Goal: Task Accomplishment & Management: Manage account settings

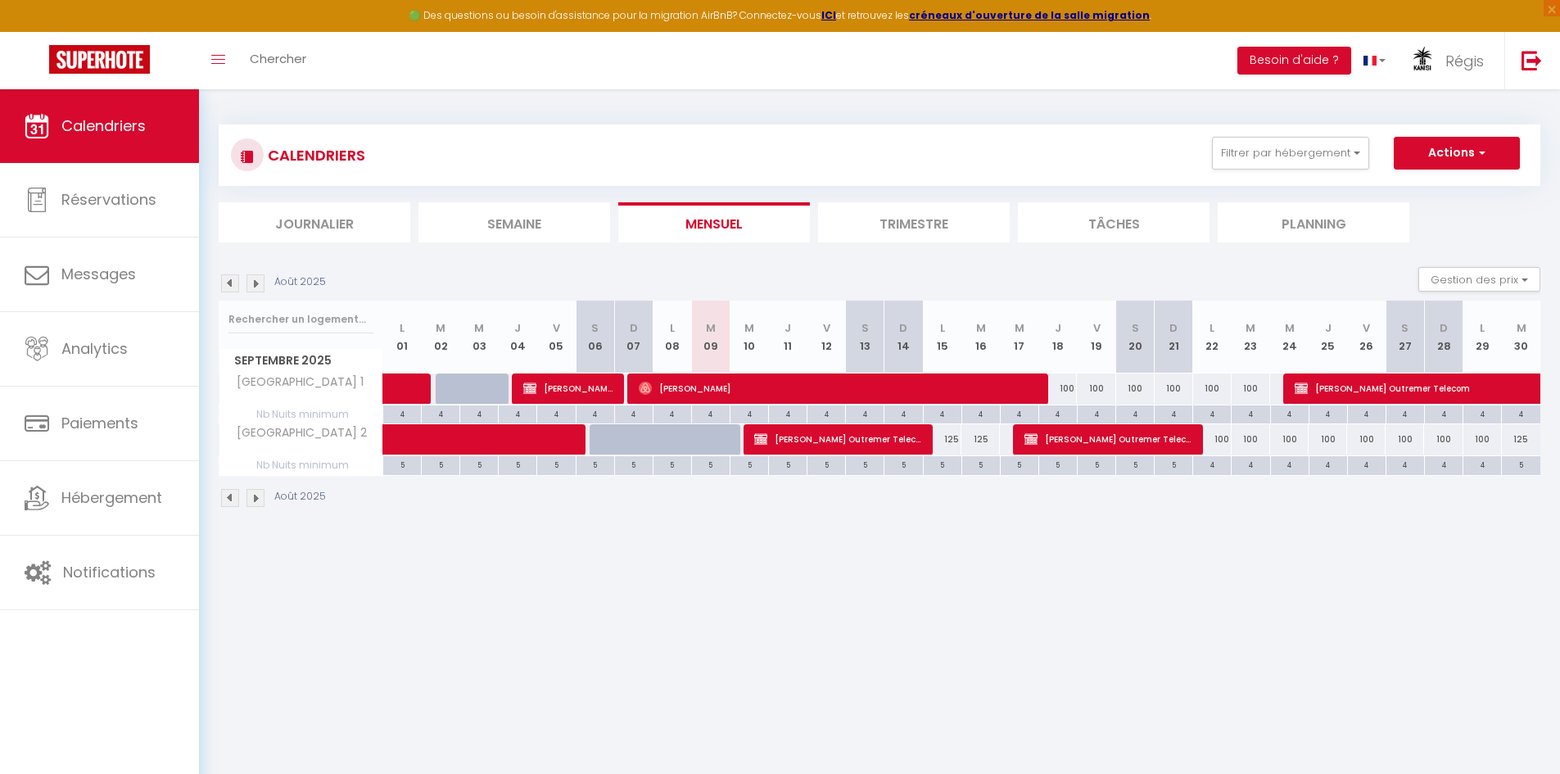
click at [261, 282] on img at bounding box center [255, 283] width 18 height 18
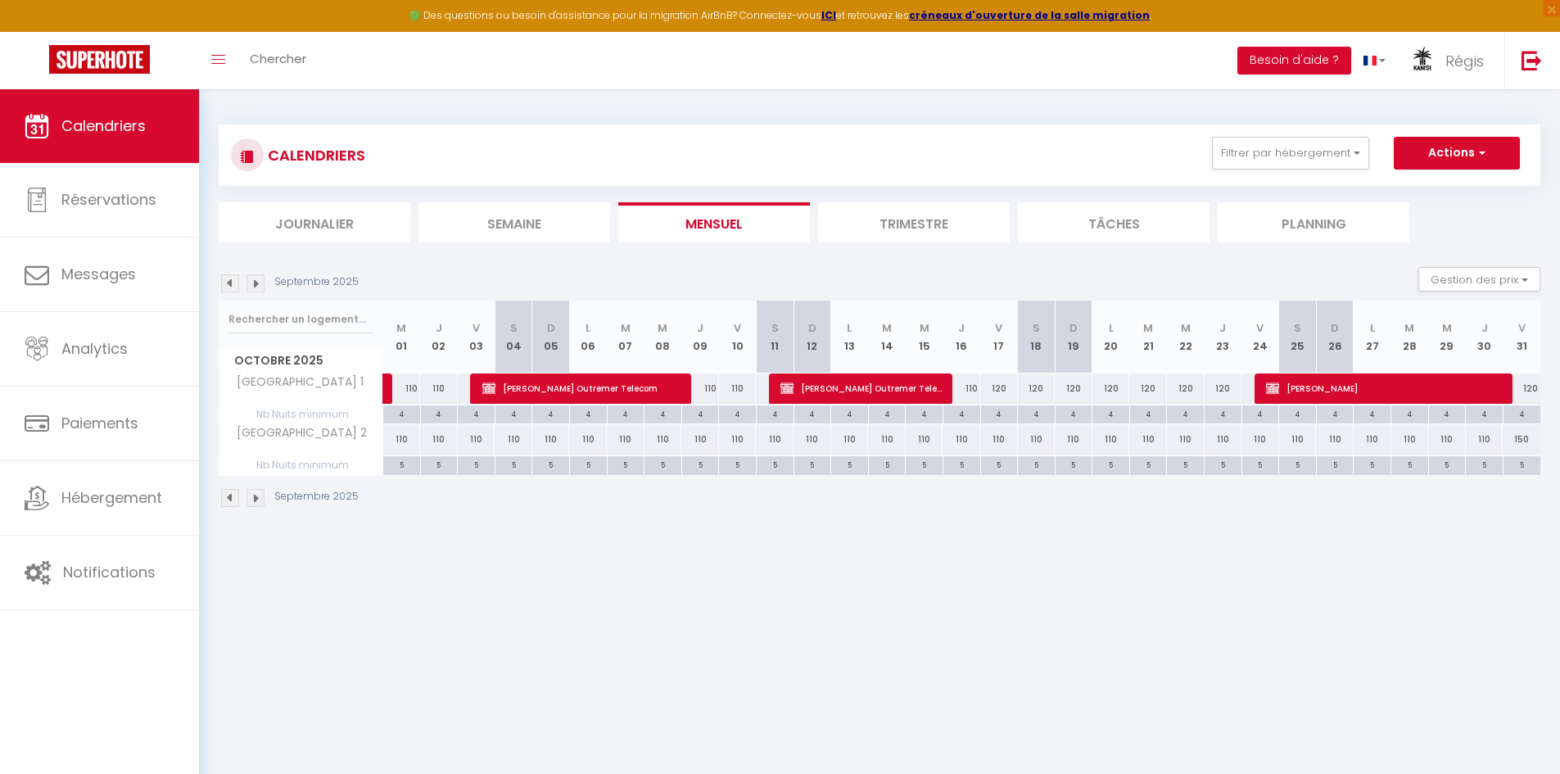
click at [261, 282] on img at bounding box center [255, 283] width 18 height 18
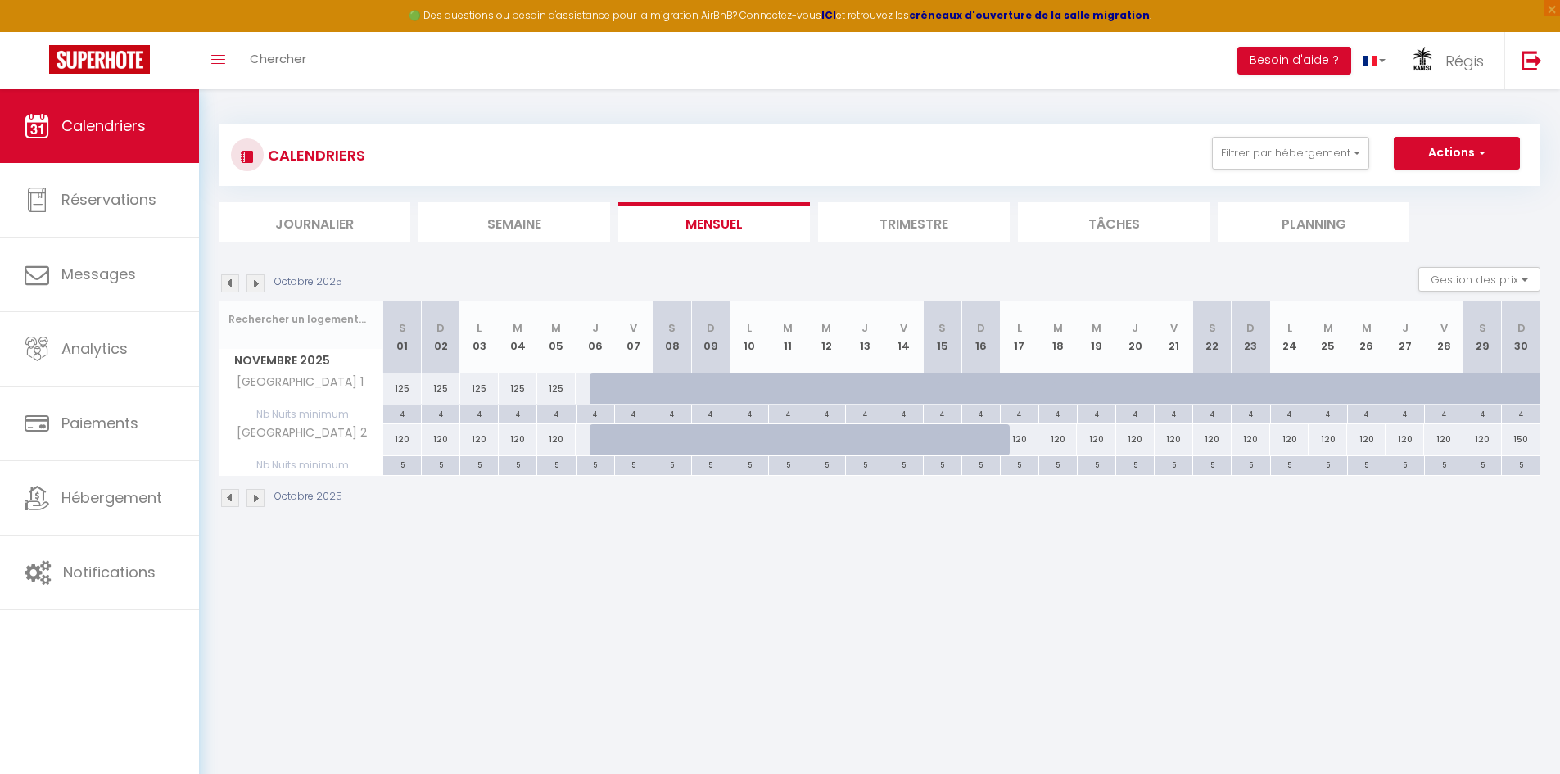
click at [261, 282] on img at bounding box center [255, 283] width 18 height 18
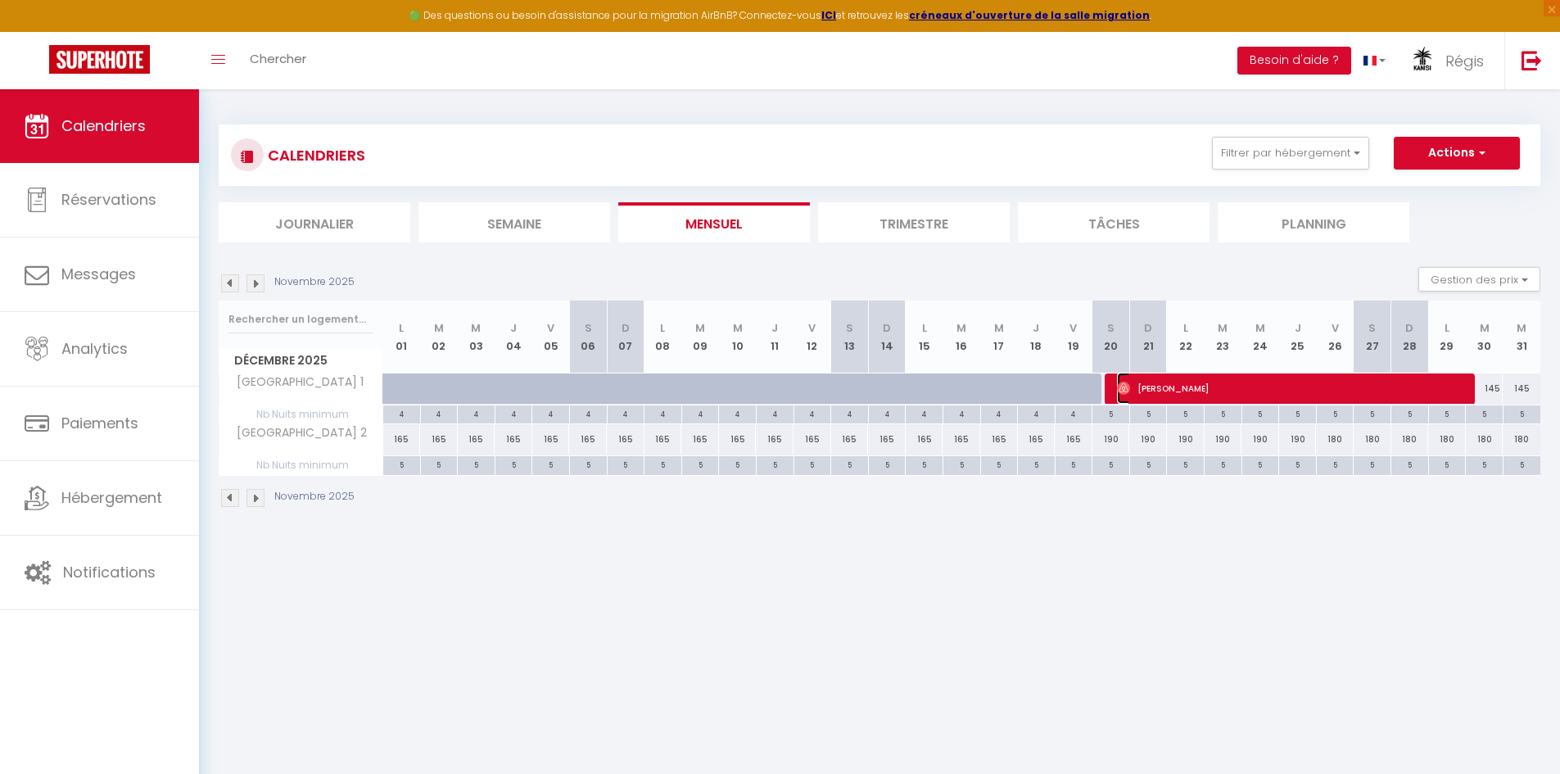
click at [1188, 391] on span "[PERSON_NAME]" at bounding box center [1292, 388] width 351 height 31
select select "OK"
select select "1"
select select "0"
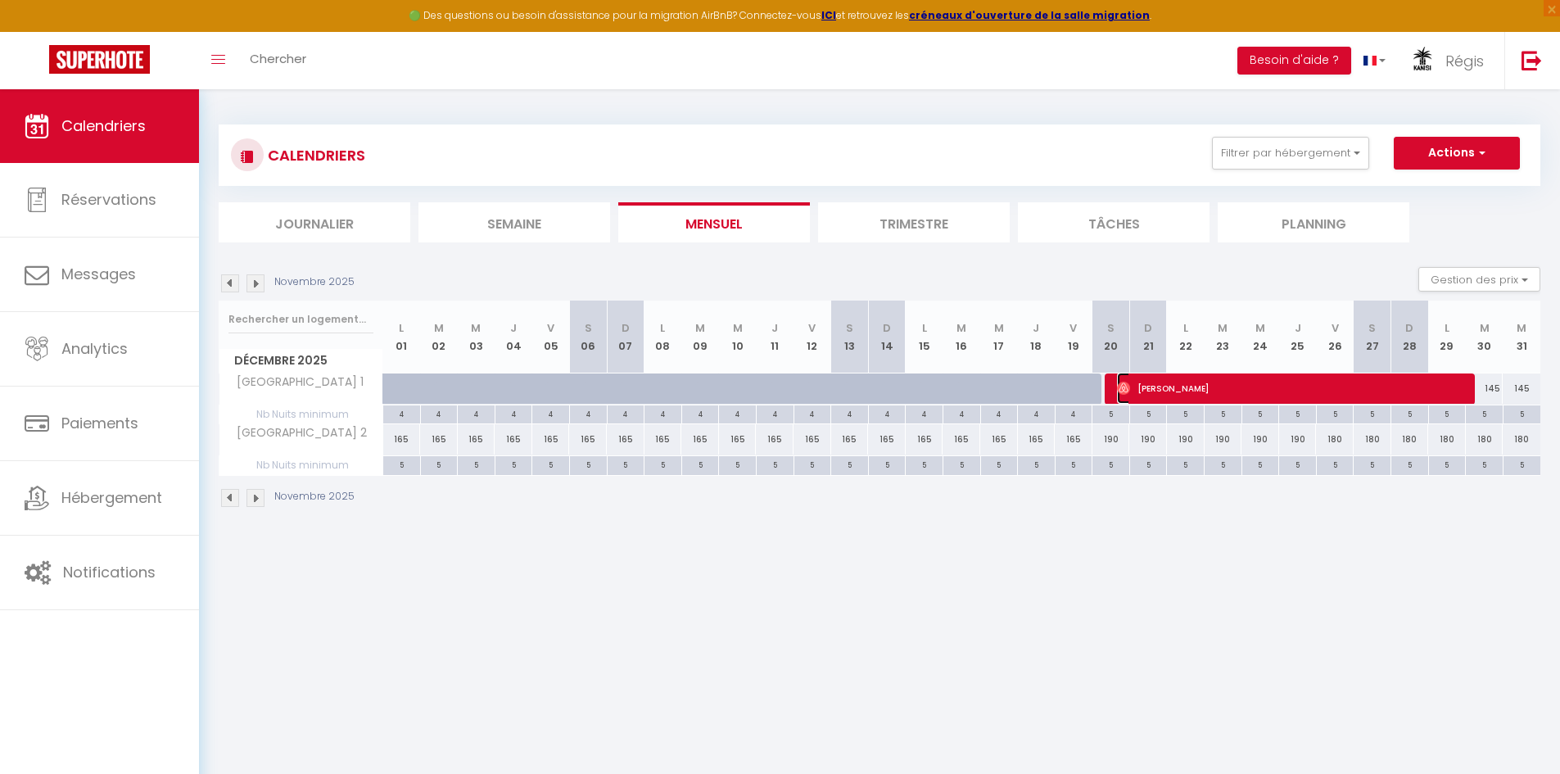
select select "1"
select select
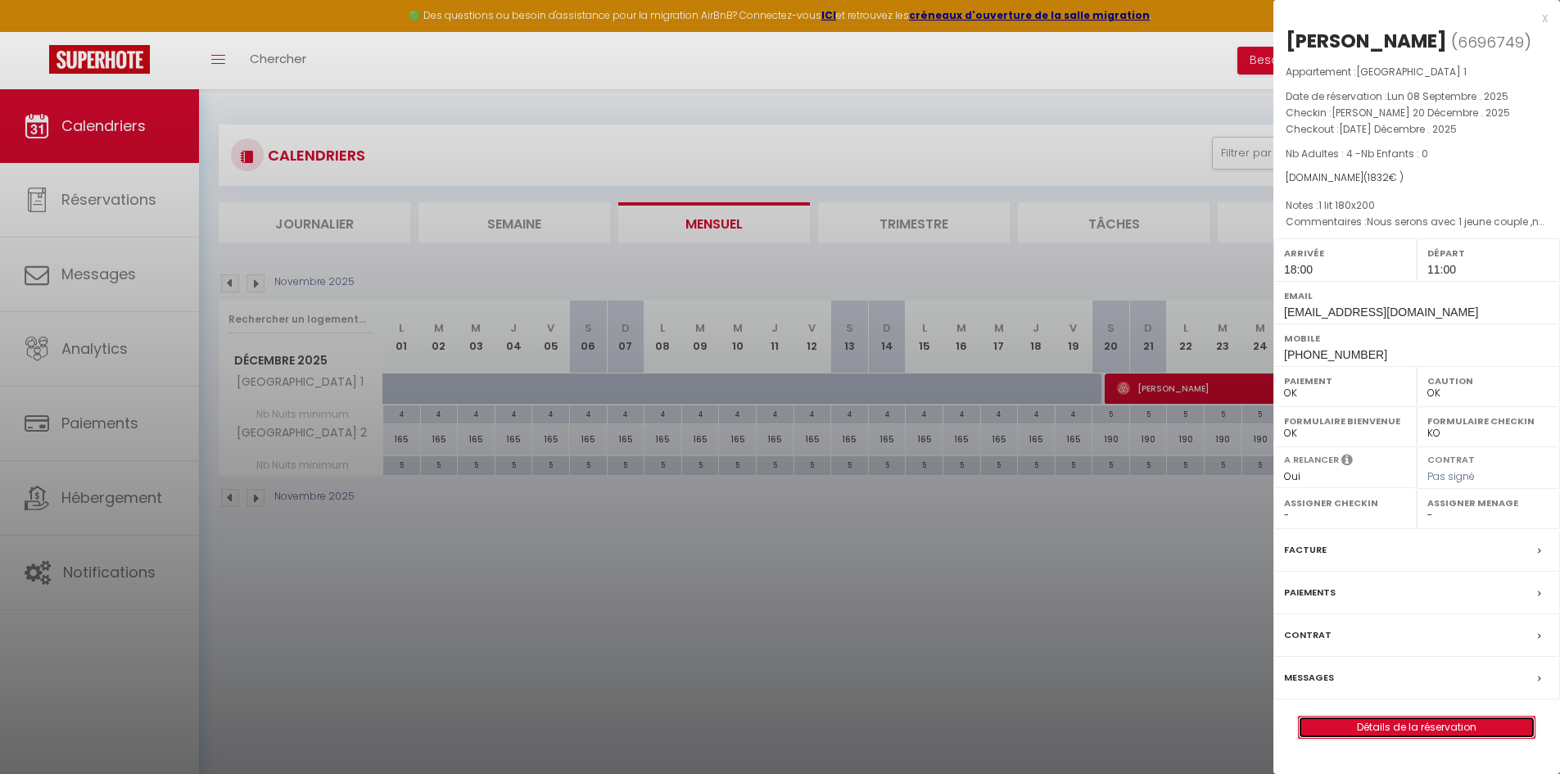
click at [1435, 721] on link "Détails de la réservation" at bounding box center [1417, 726] width 236 height 21
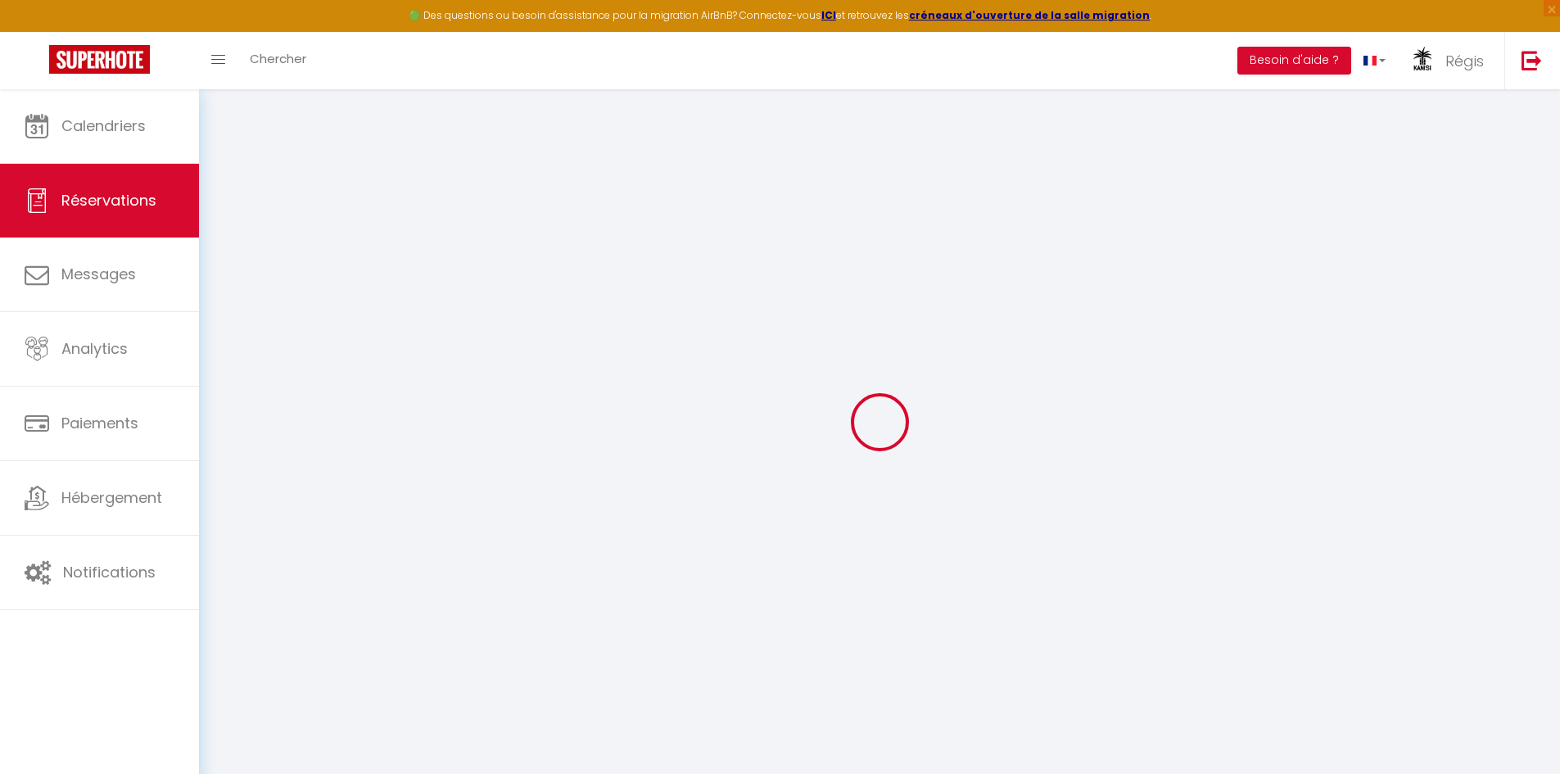
type input "[PERSON_NAME]"
type input "Itte"
type input "[EMAIL_ADDRESS][DOMAIN_NAME]"
type input "[PHONE_NUMBER]"
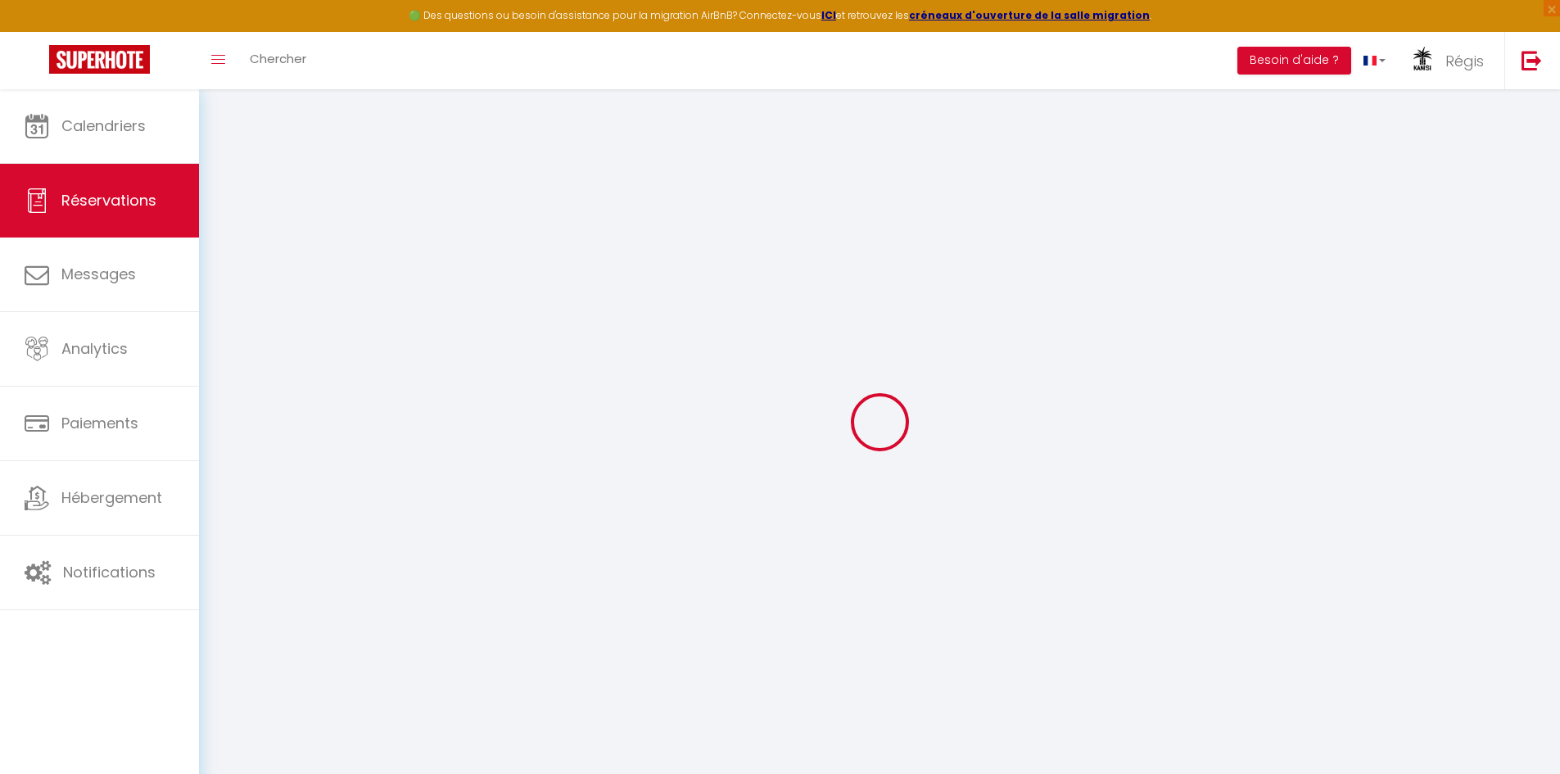
type input "[PHONE_NUMBER]"
select select
type input "246.78"
select select "45394"
select select "1"
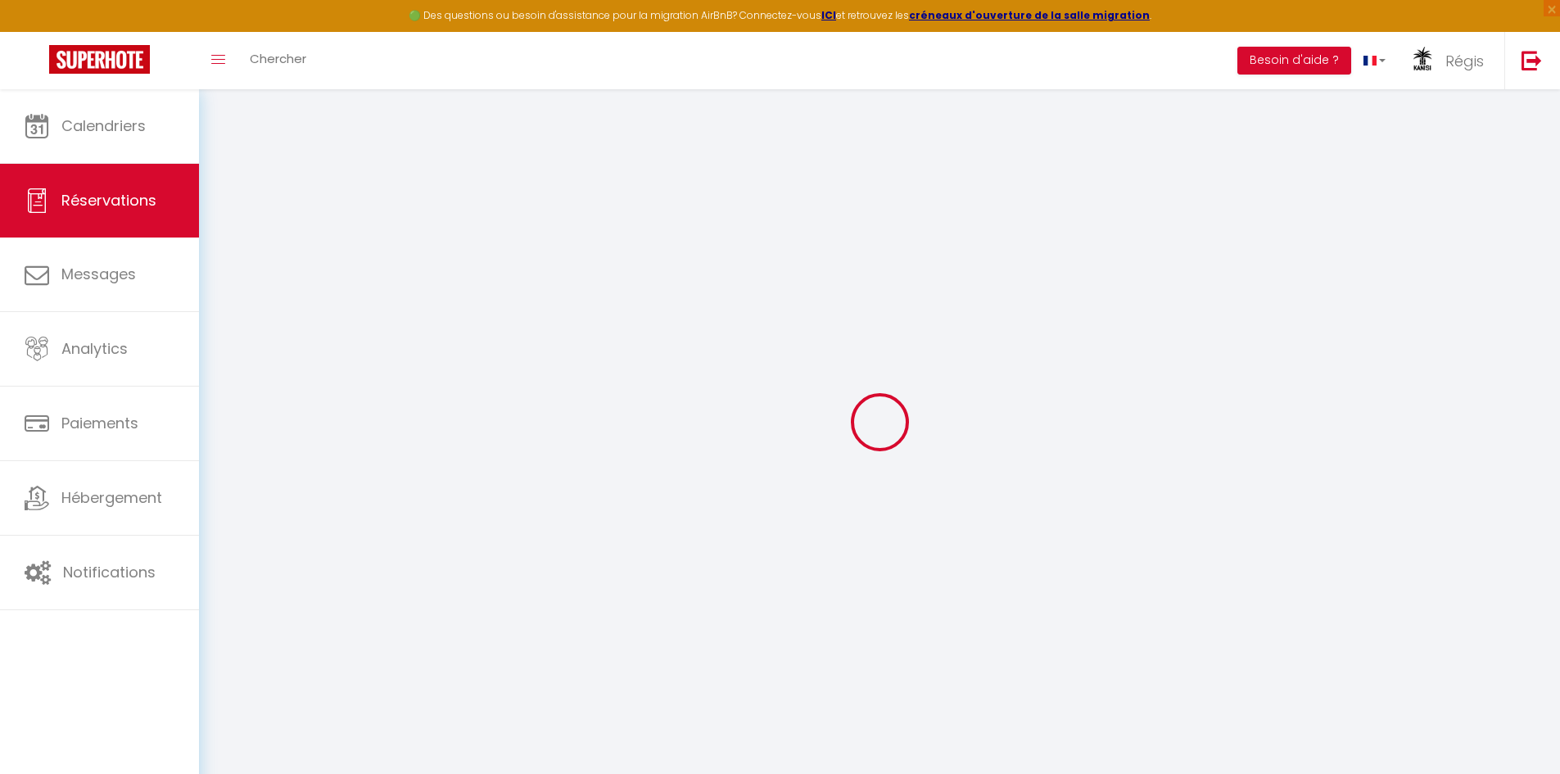
select select
type input "4"
select select "12"
select select
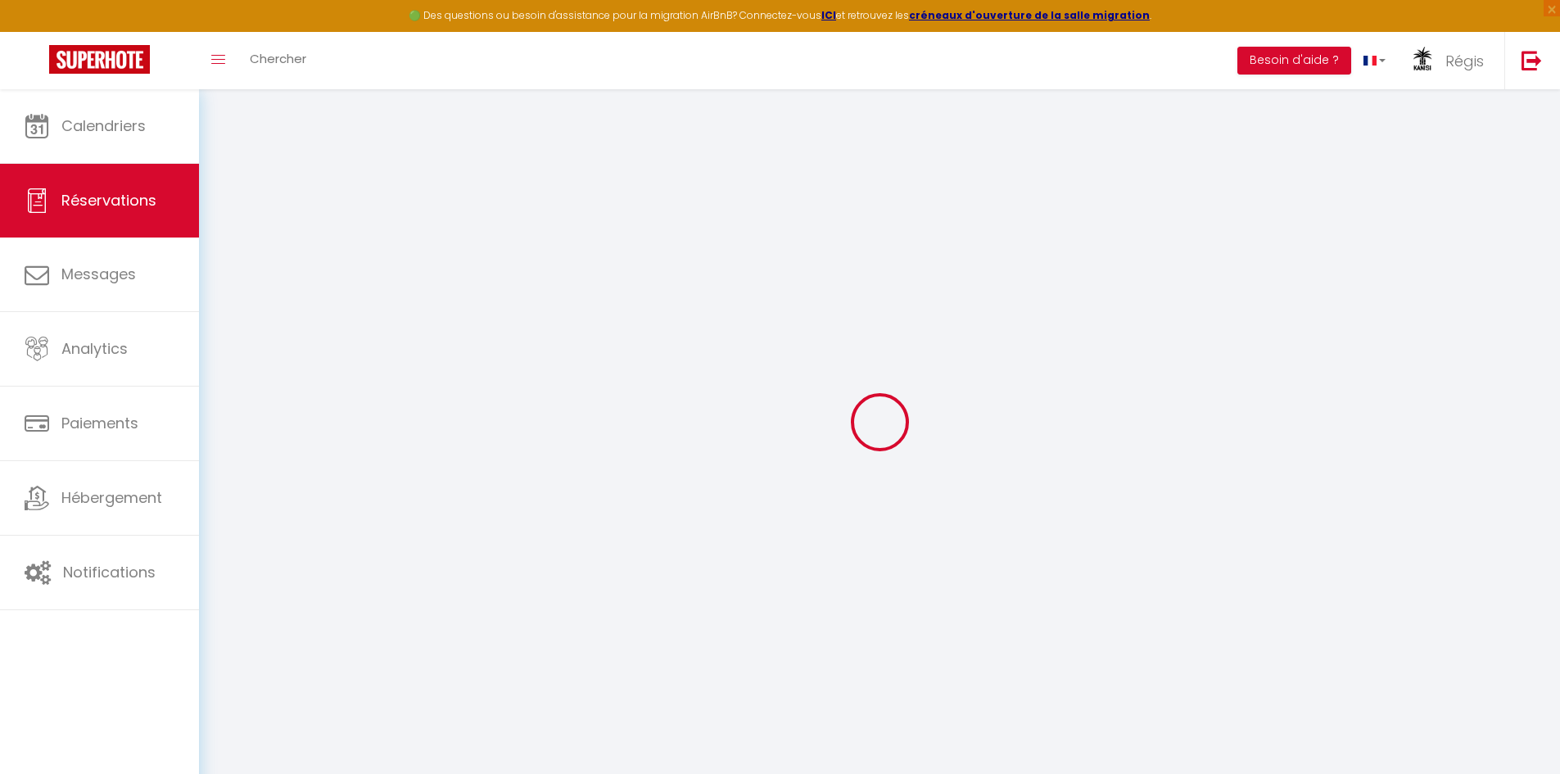
type input "1680"
checkbox input "false"
type input "94.8"
select select "1"
type input "0"
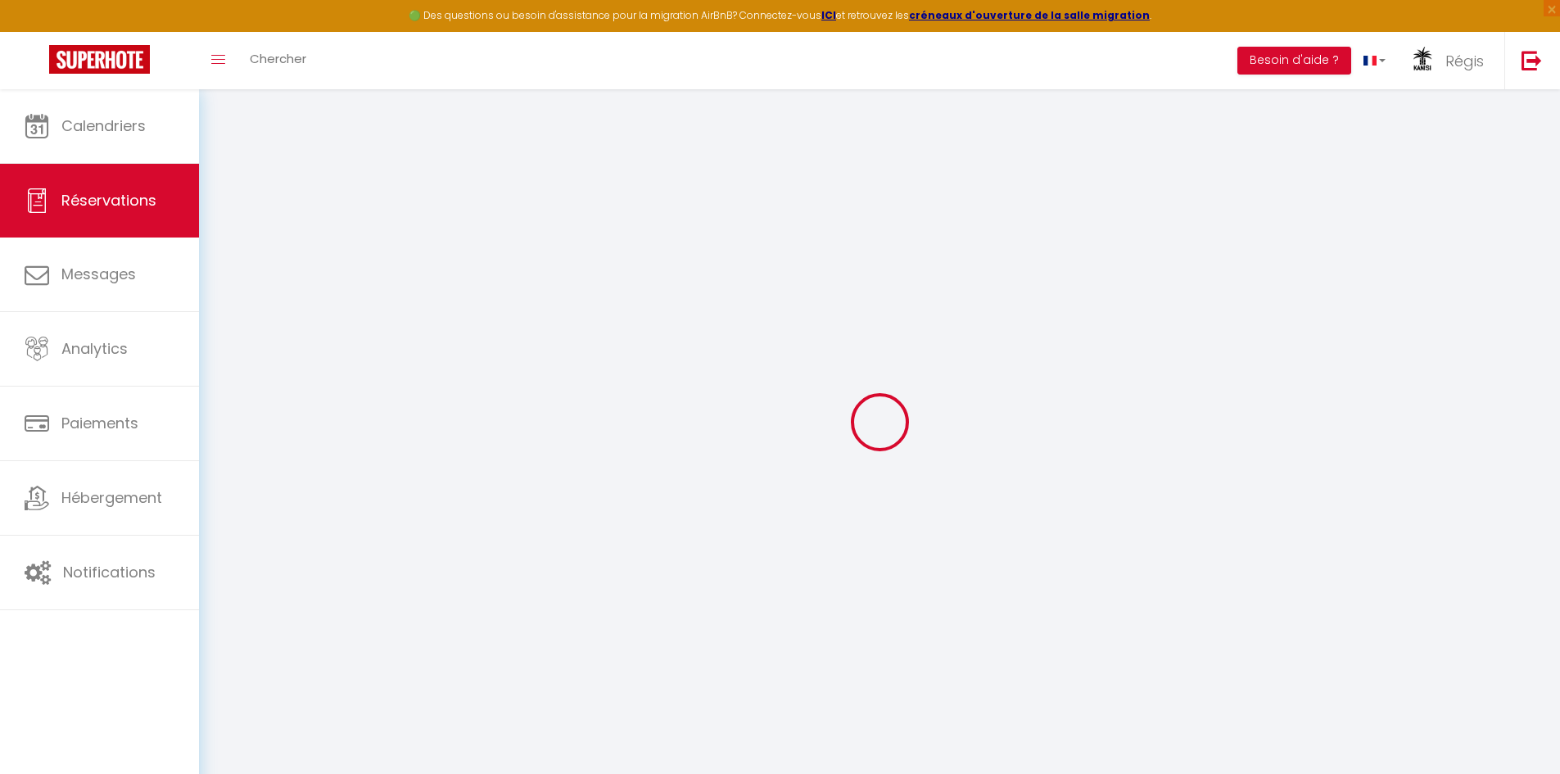
type input "0"
select select
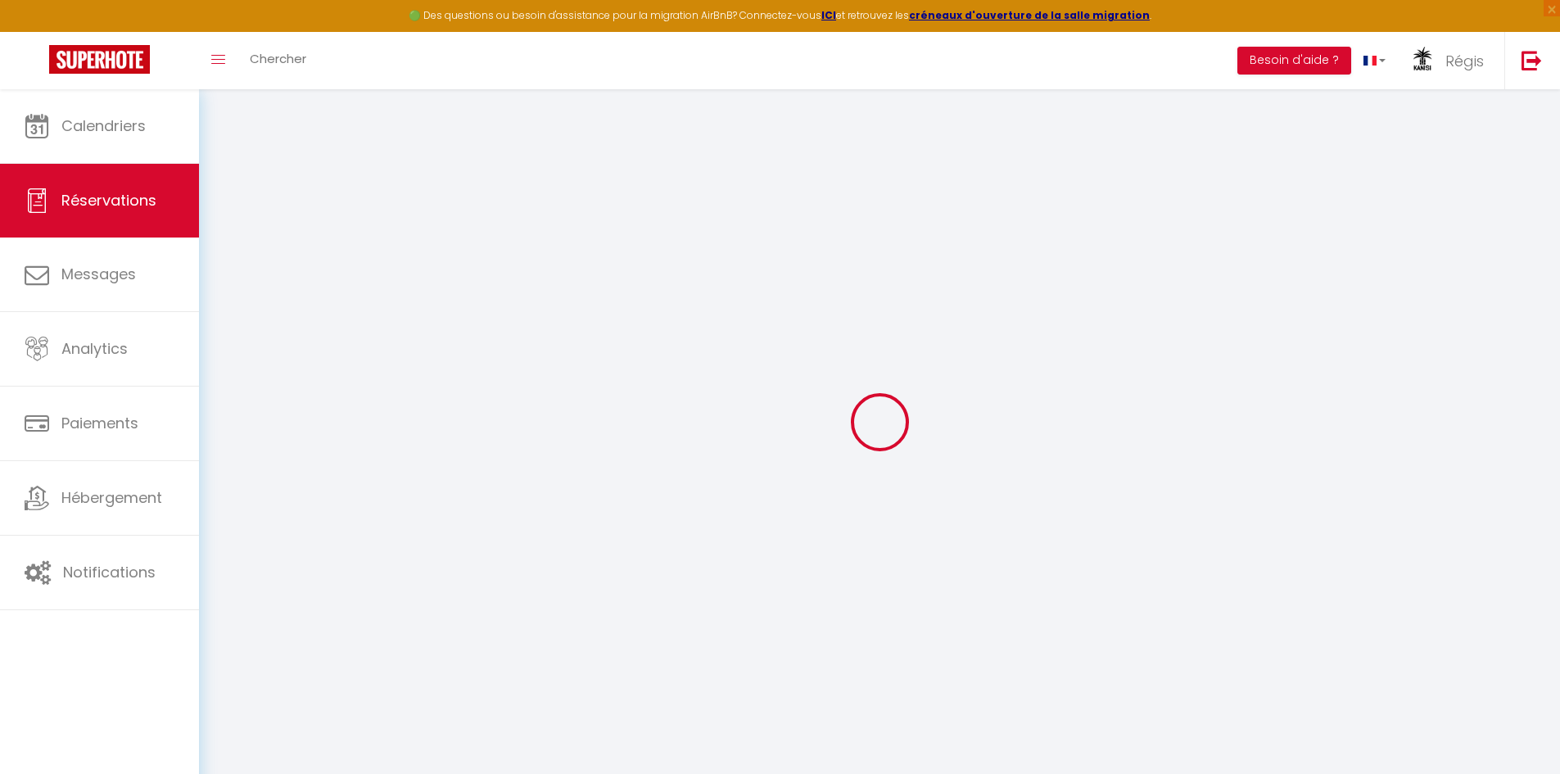
select select "15"
checkbox input "false"
select select
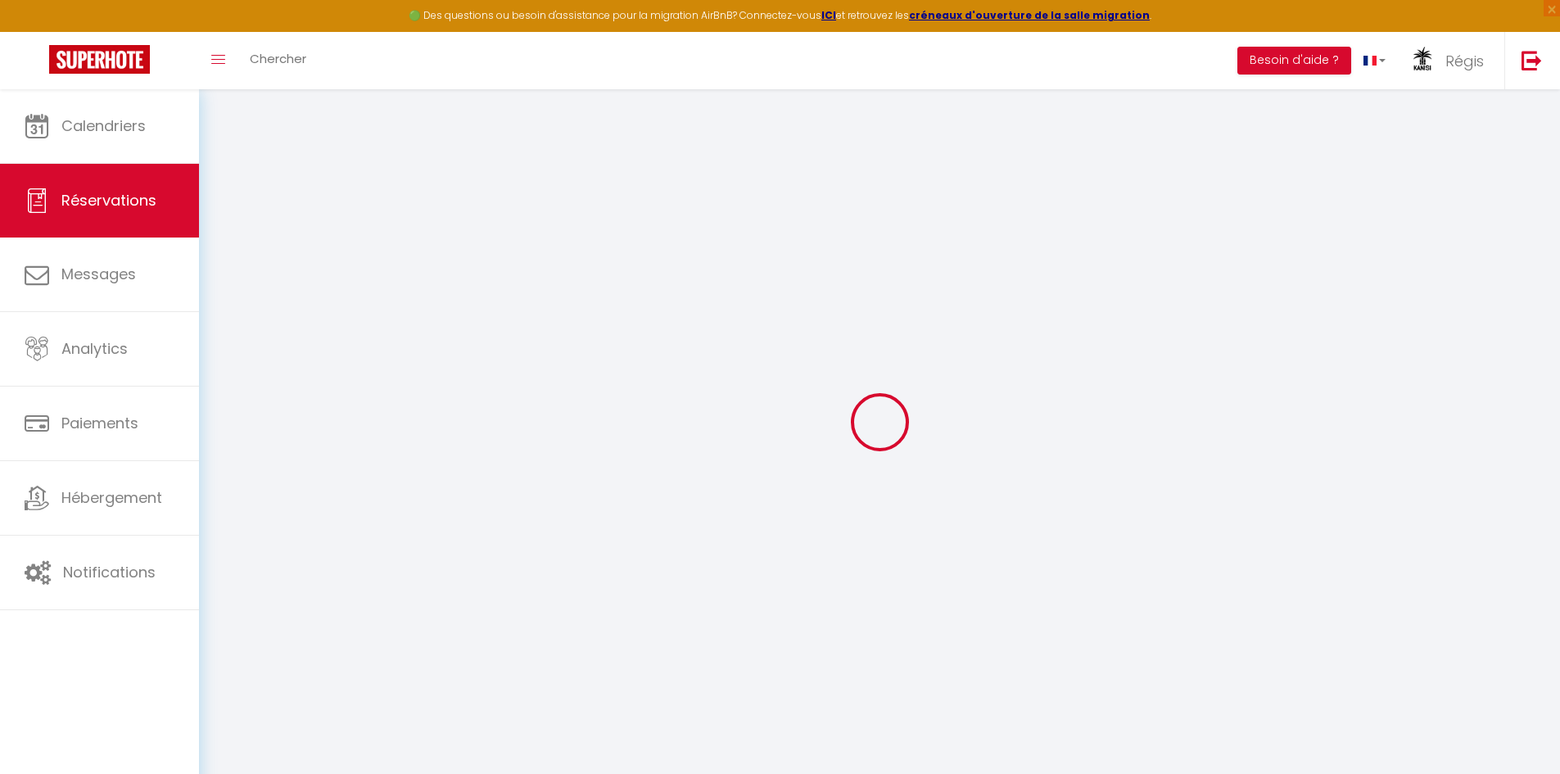
checkbox input "false"
select select
checkbox input "false"
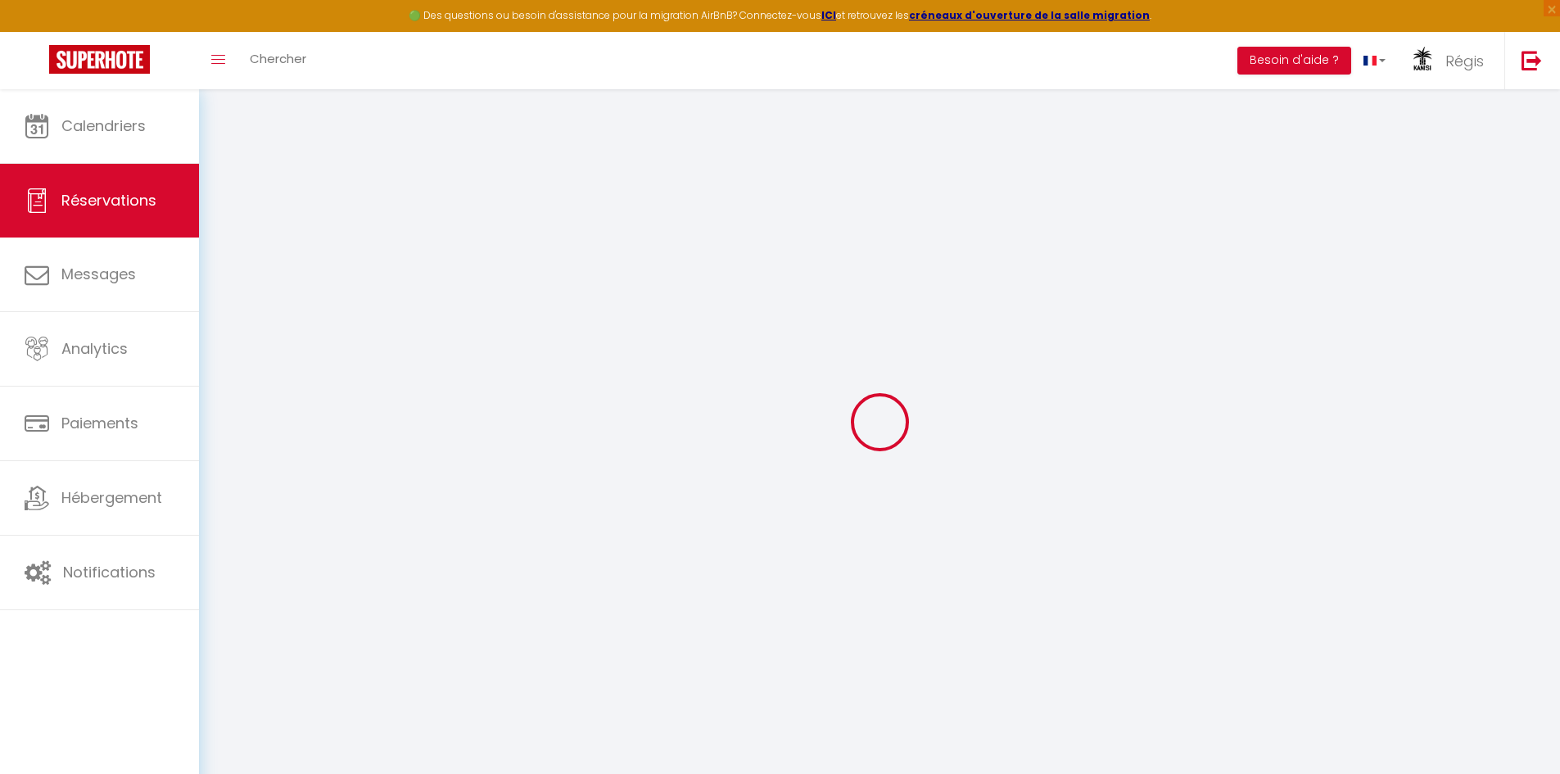
select select
checkbox input "false"
type input "1 lit 180x200"
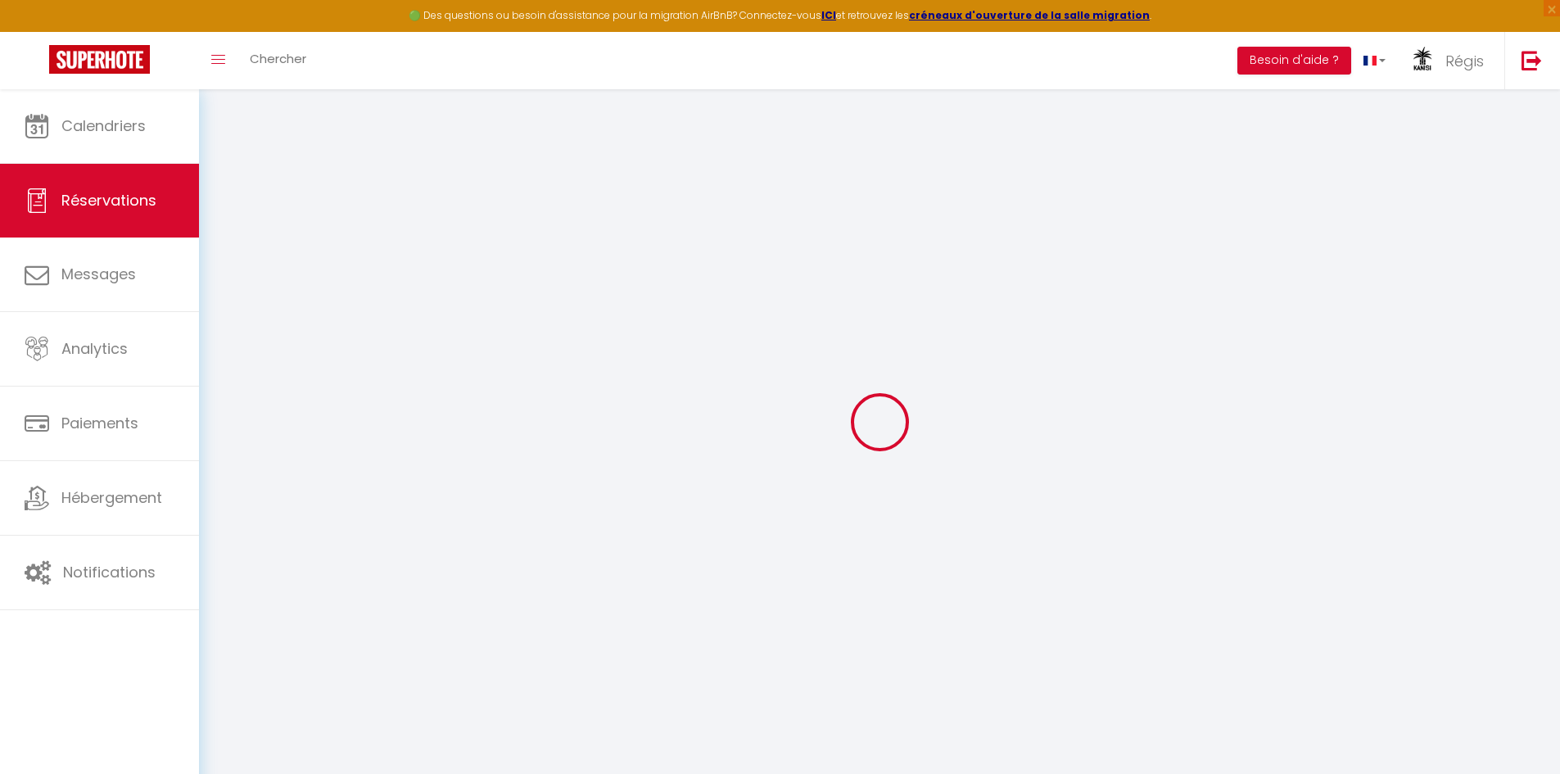
type accueillir\ "Nous serons avec 1 jeune couple ,nous n'avons pas encore le N° du vol"
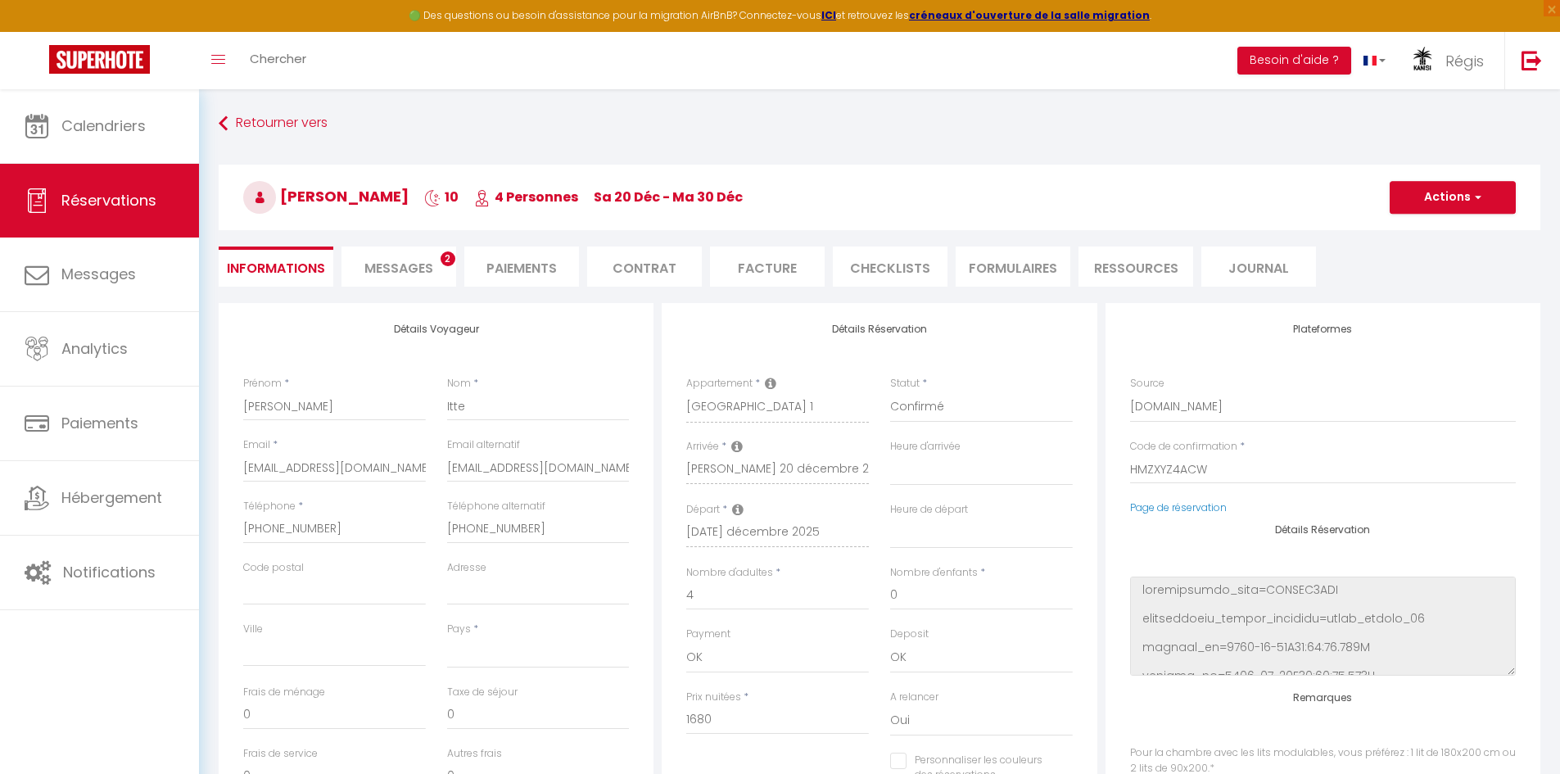
select select
type input "60"
type input "92"
select select
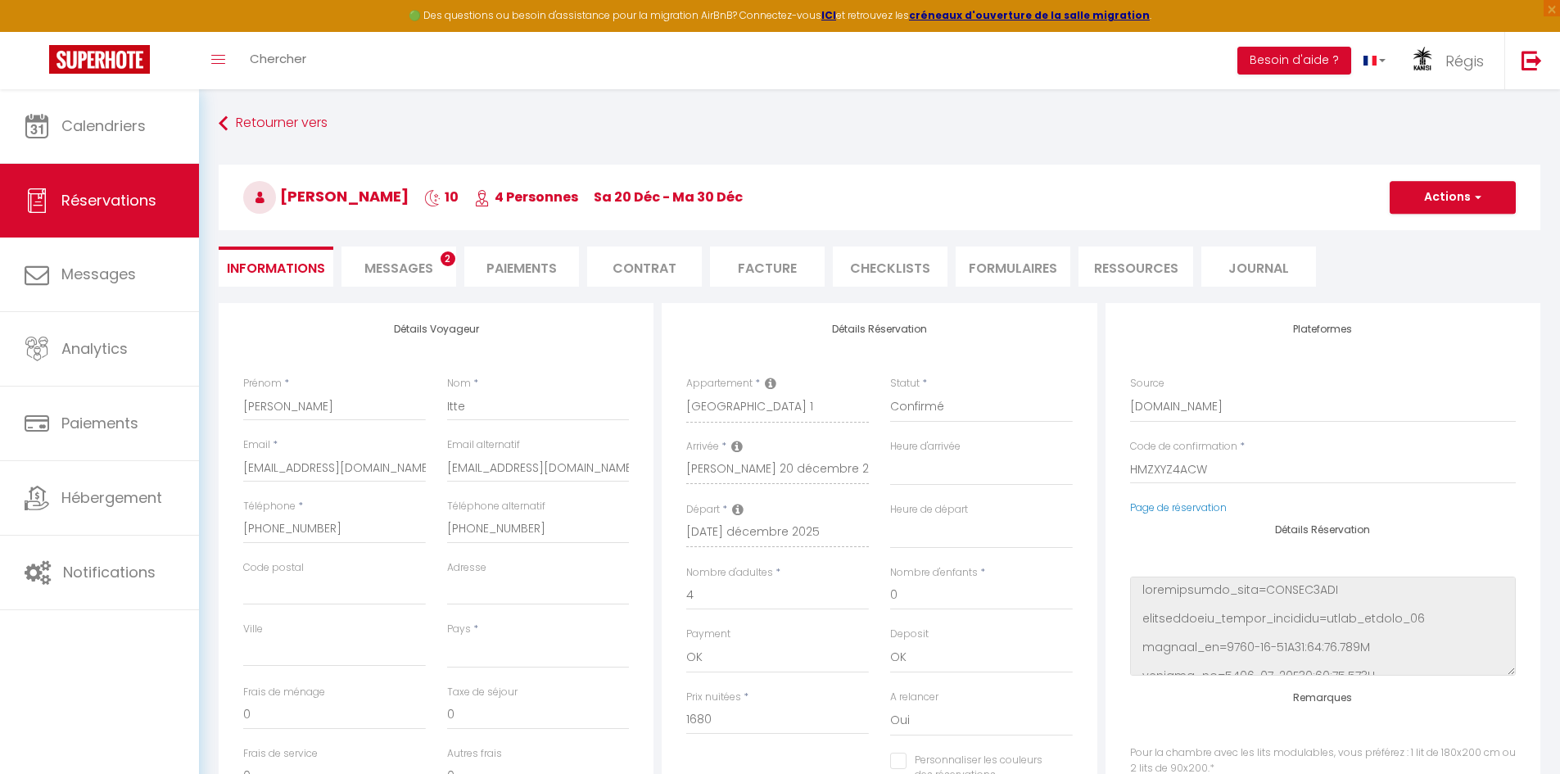
checkbox input "false"
type input "1 lit 180x200"
select select
checkbox input "false"
type input "1 lit 180x200"
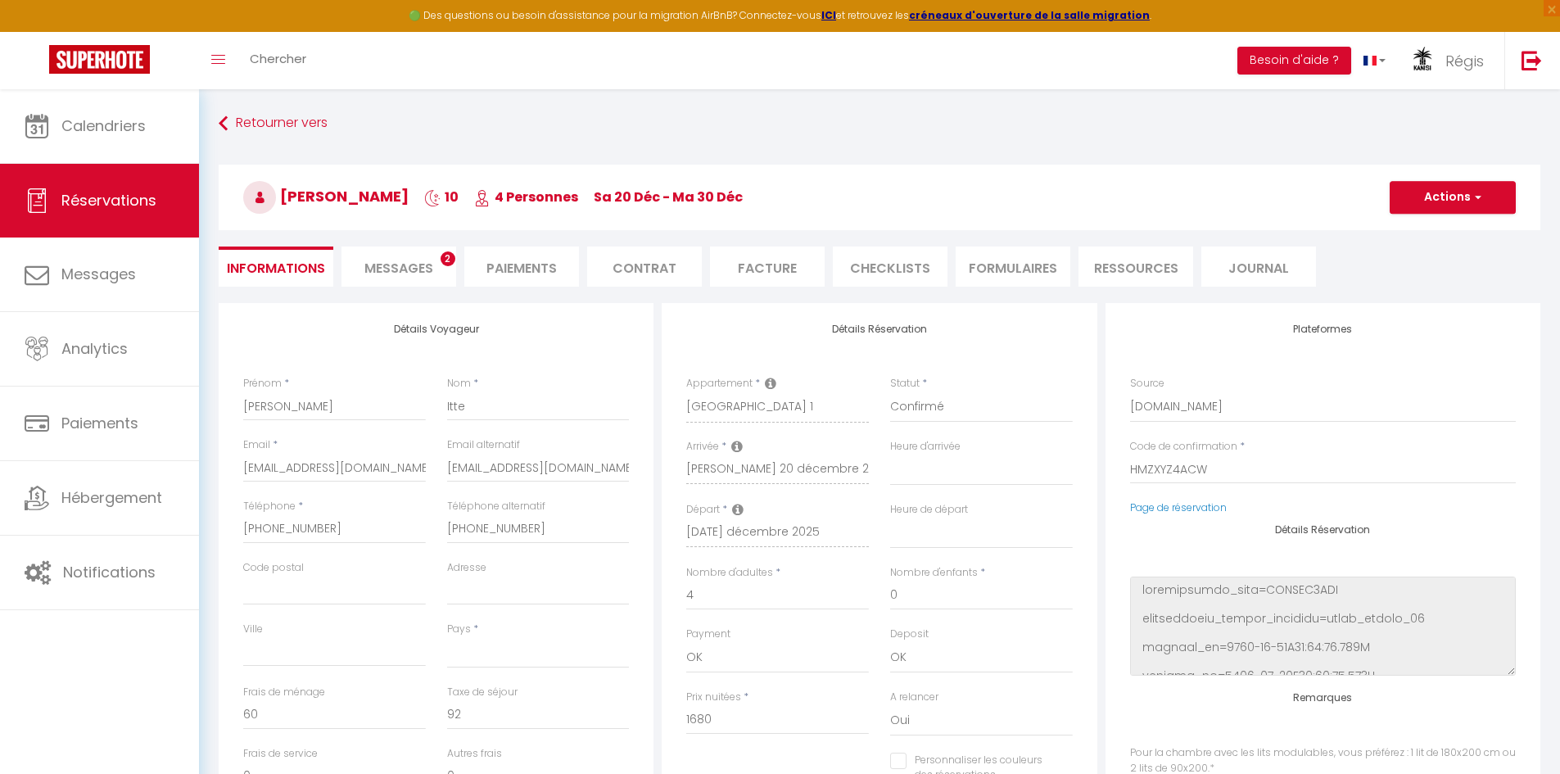
select select "18:00"
select select "11:00"
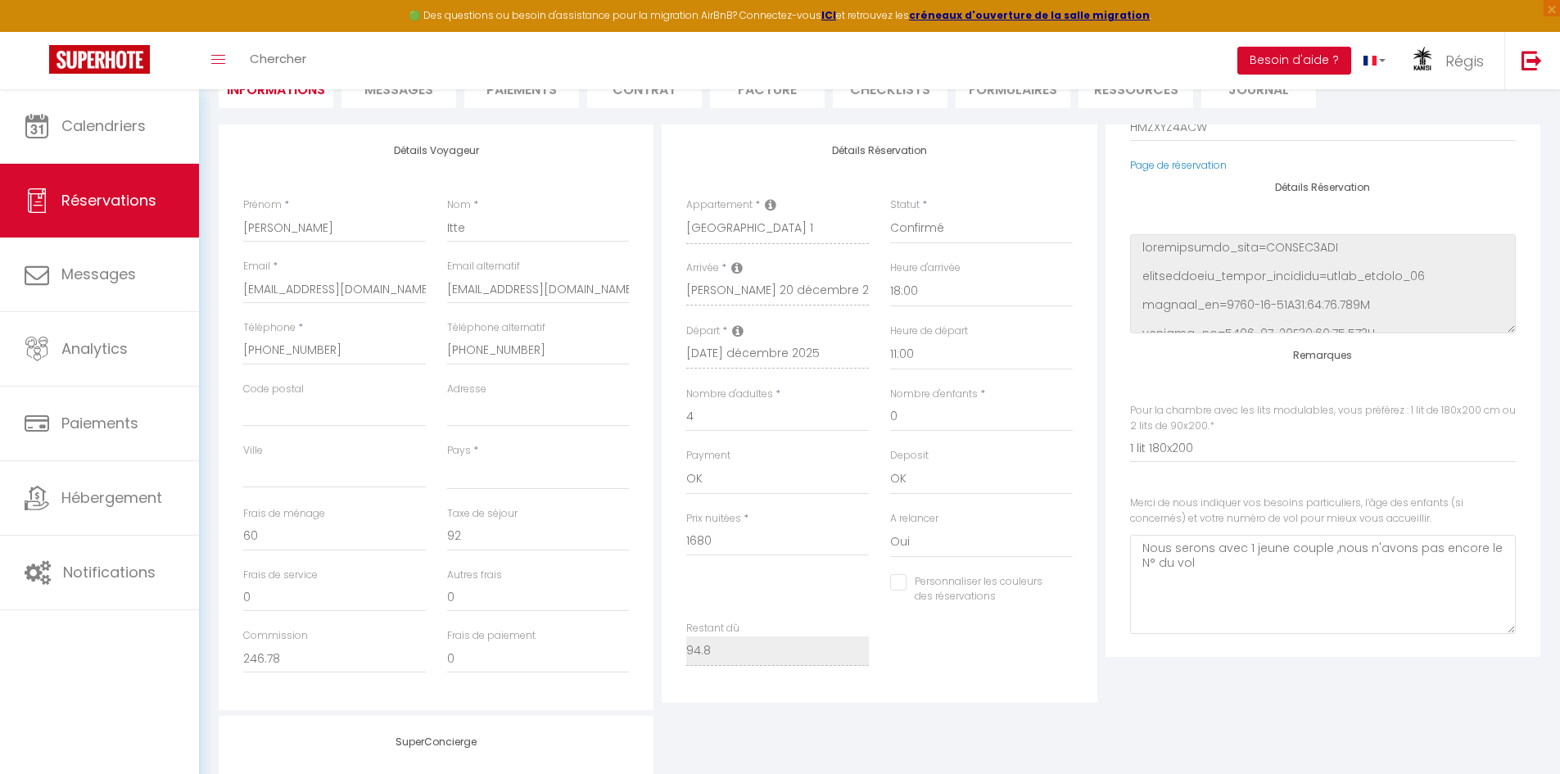
scroll to position [42, 0]
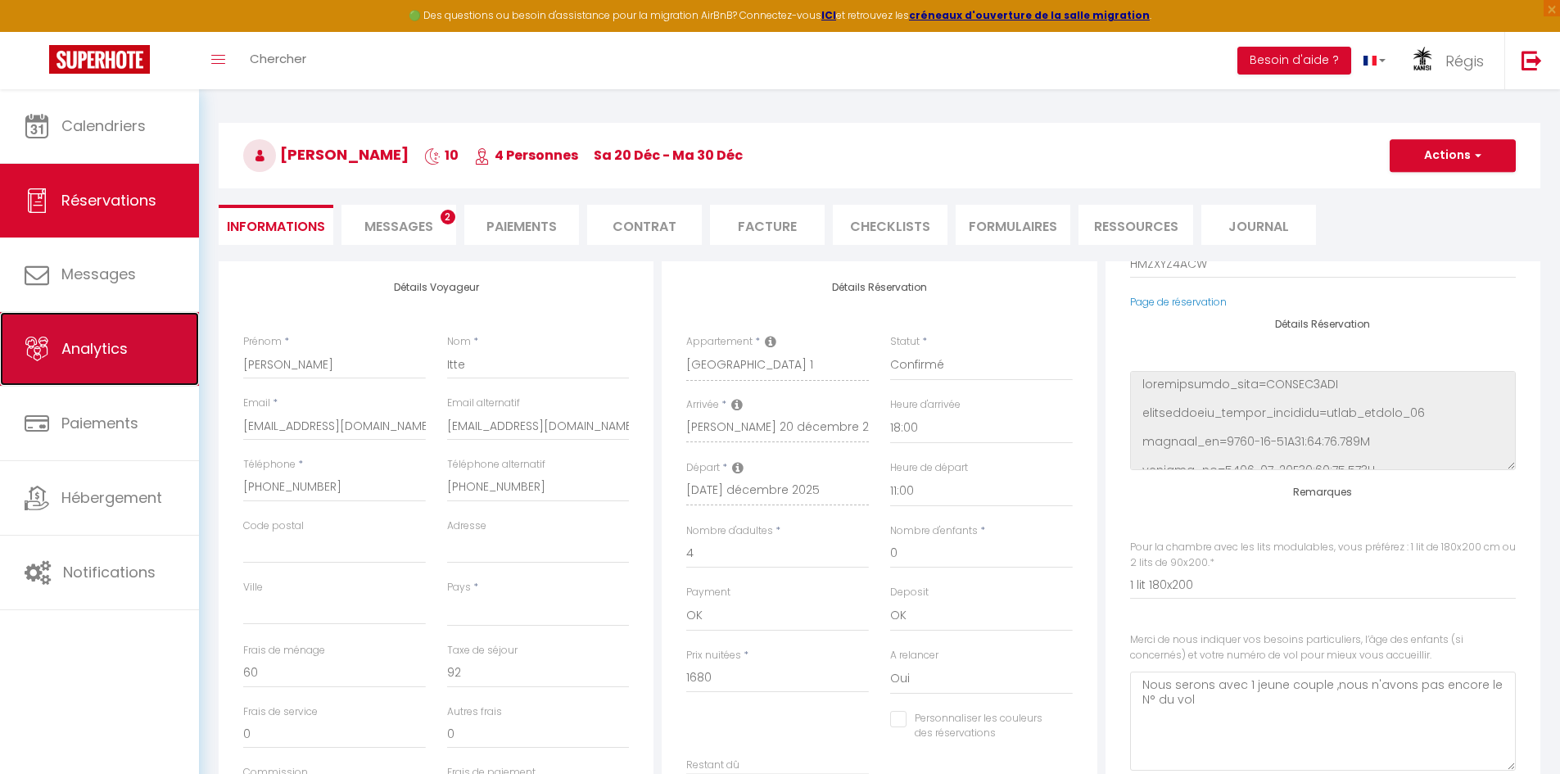
click at [120, 346] on span "Analytics" at bounding box center [94, 348] width 66 height 20
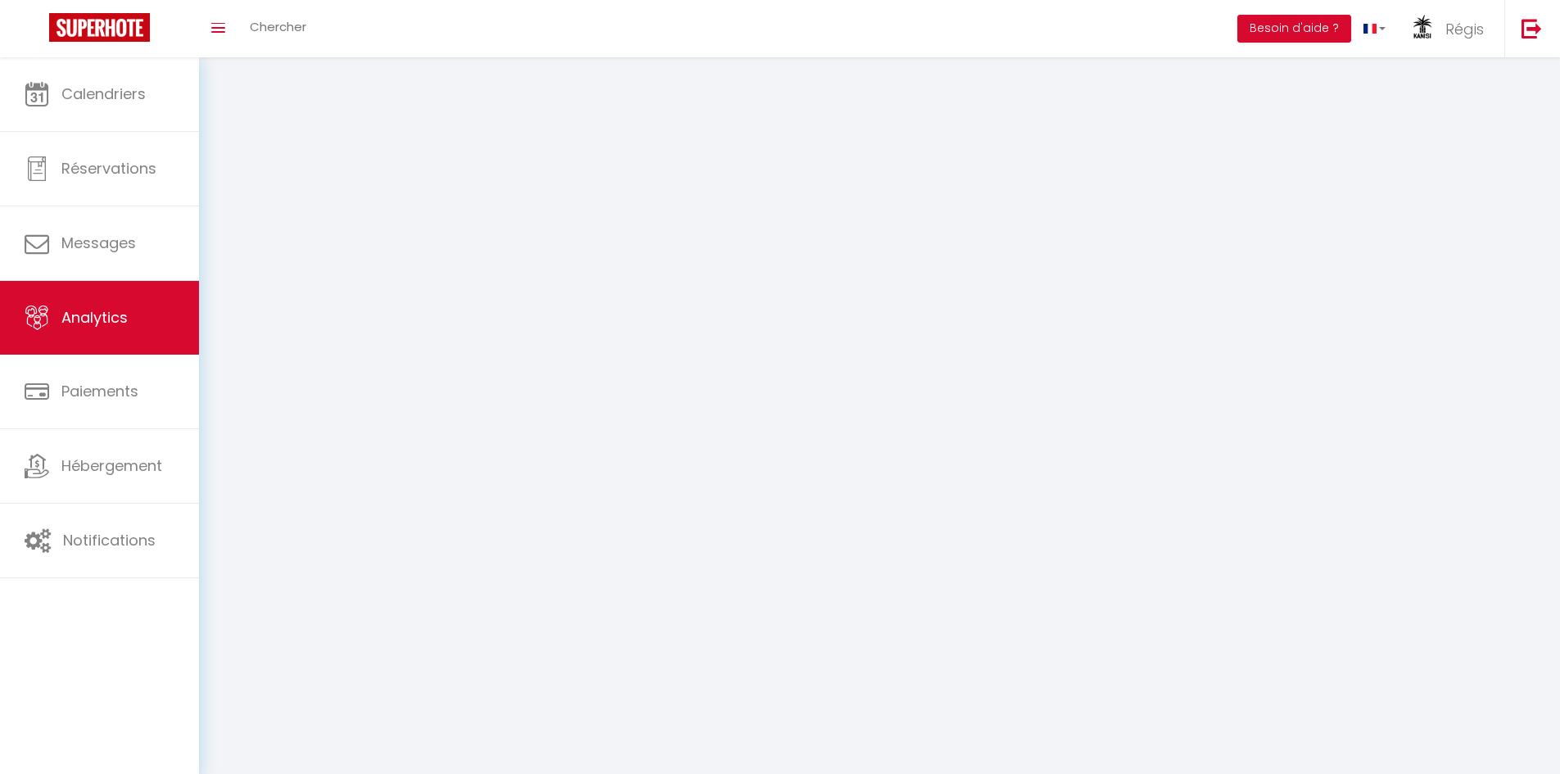
select select "2025"
select select "9"
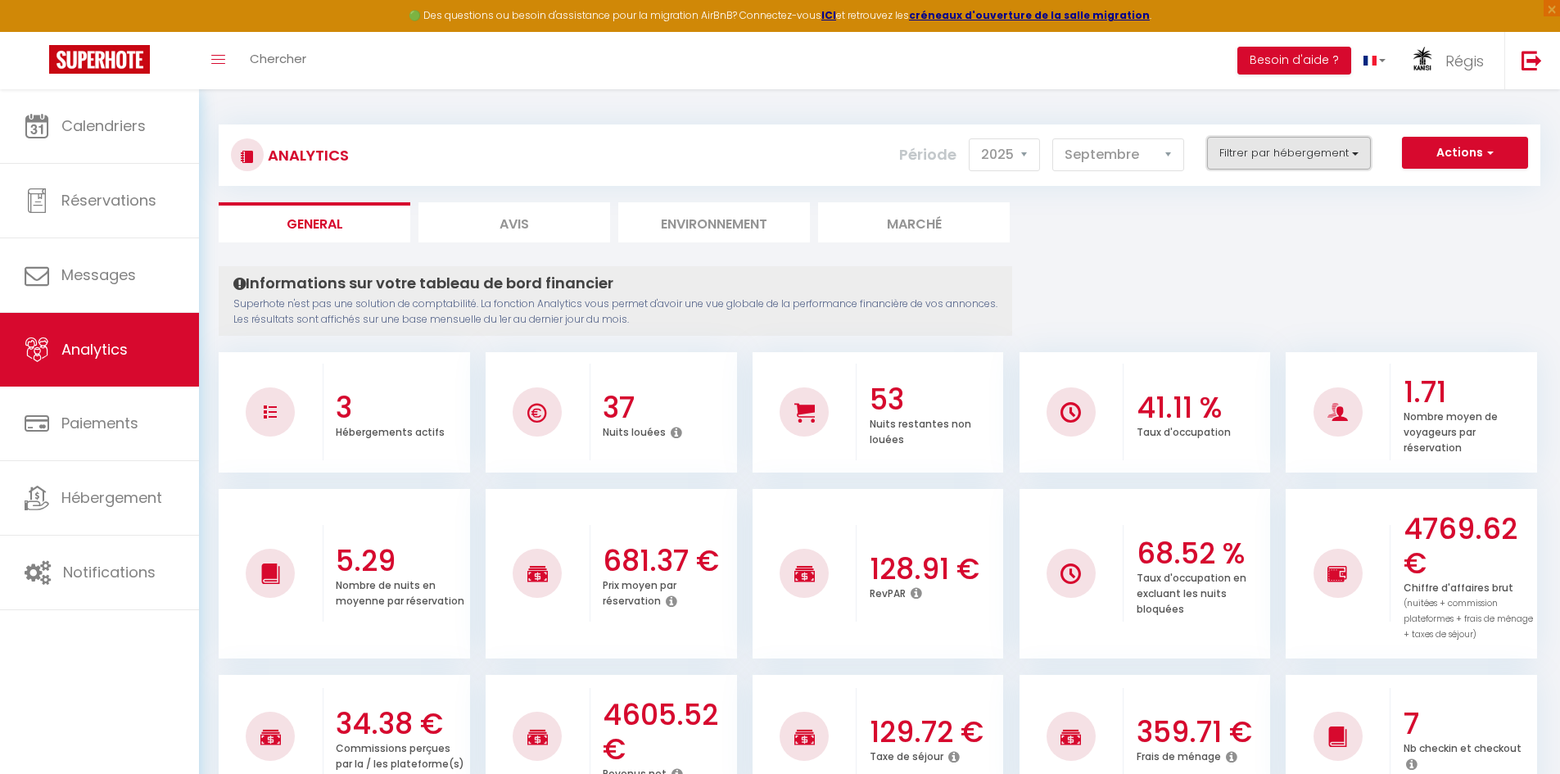
click at [1277, 158] on button "Filtrer par hébergement" at bounding box center [1289, 153] width 164 height 33
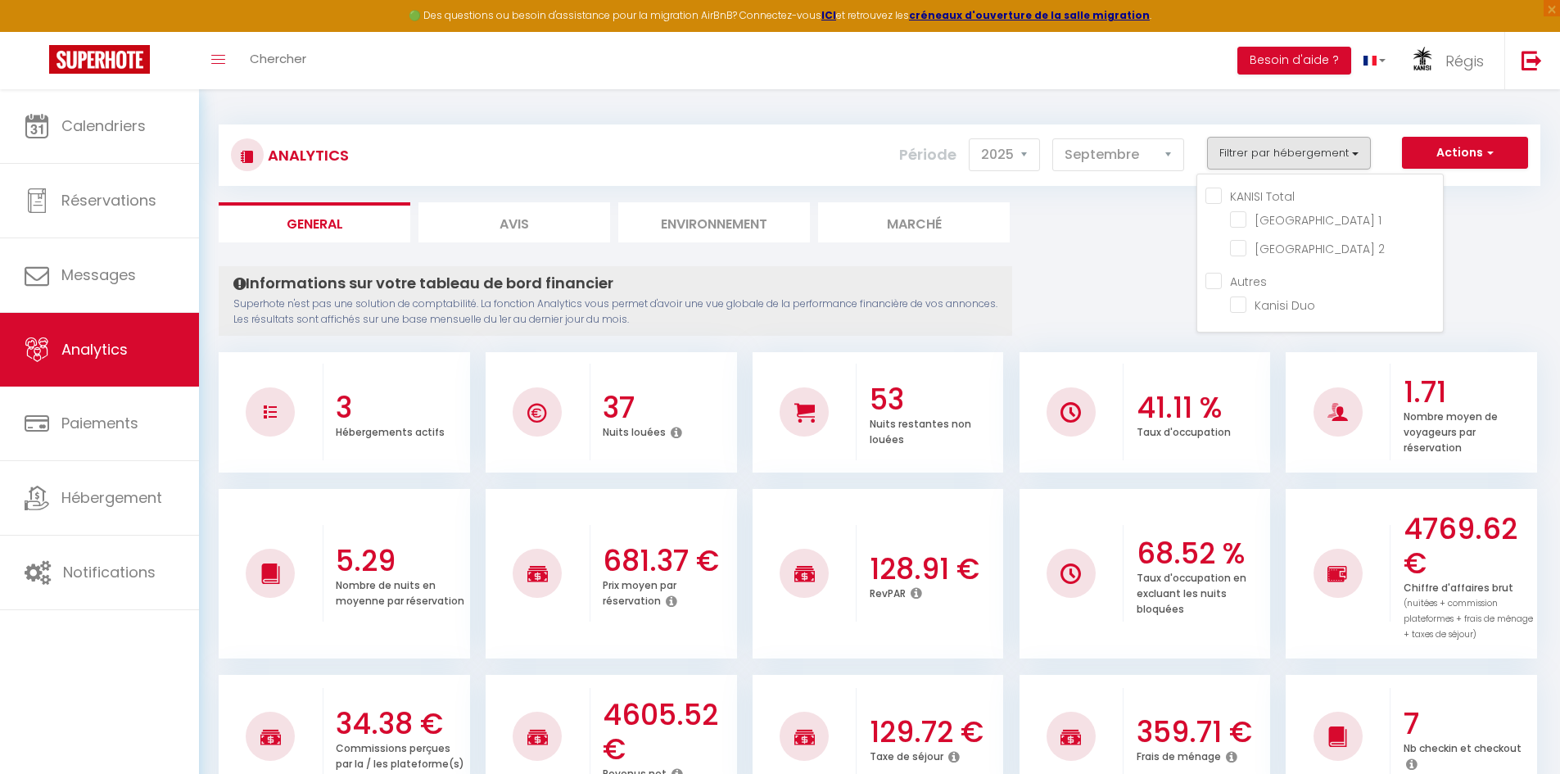
click at [1223, 195] on Total "KANISI Total" at bounding box center [1323, 195] width 237 height 16
checkbox Total "true"
checkbox 1 "true"
checkbox 2 "true"
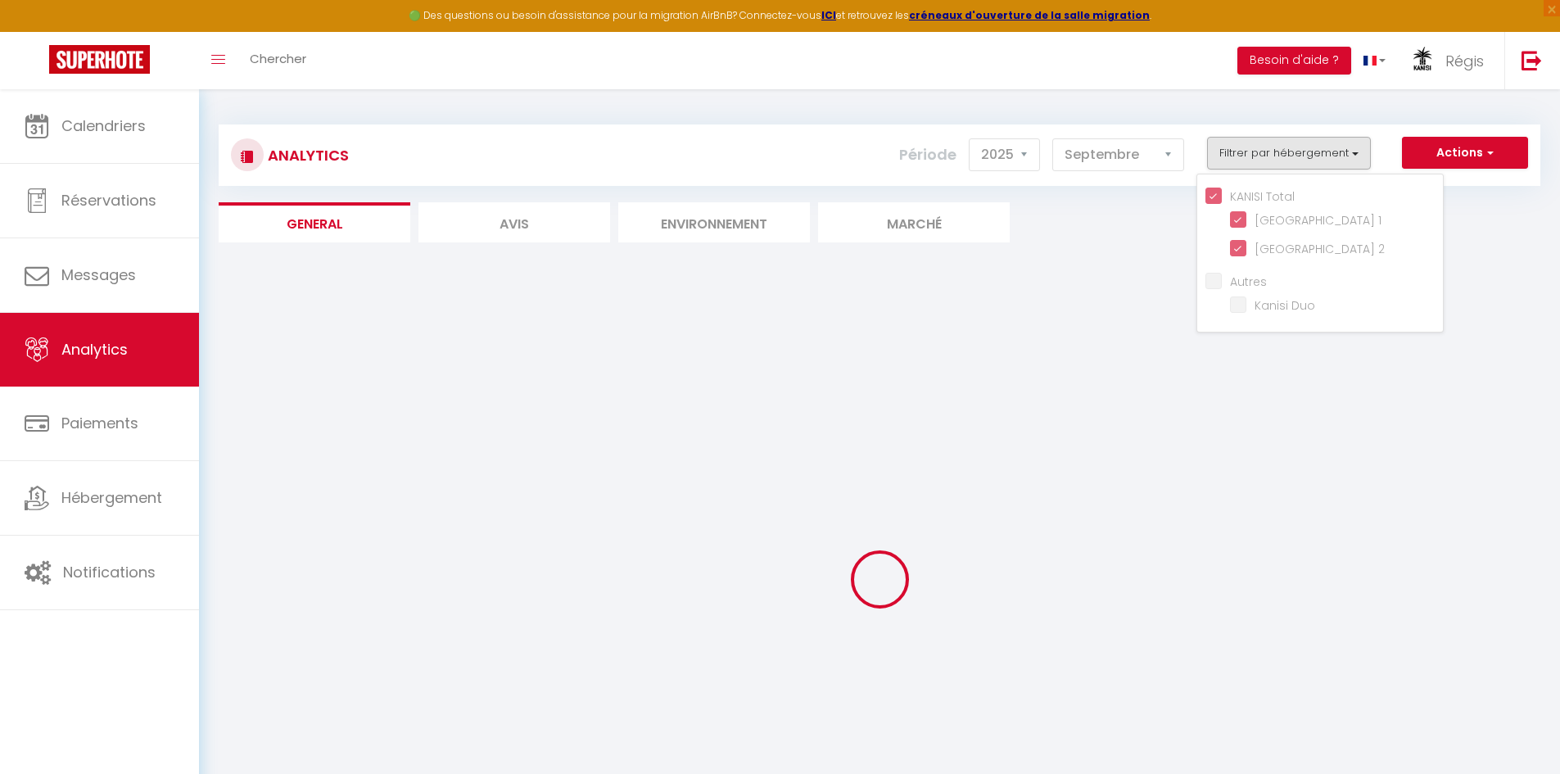
checkbox Duo "false"
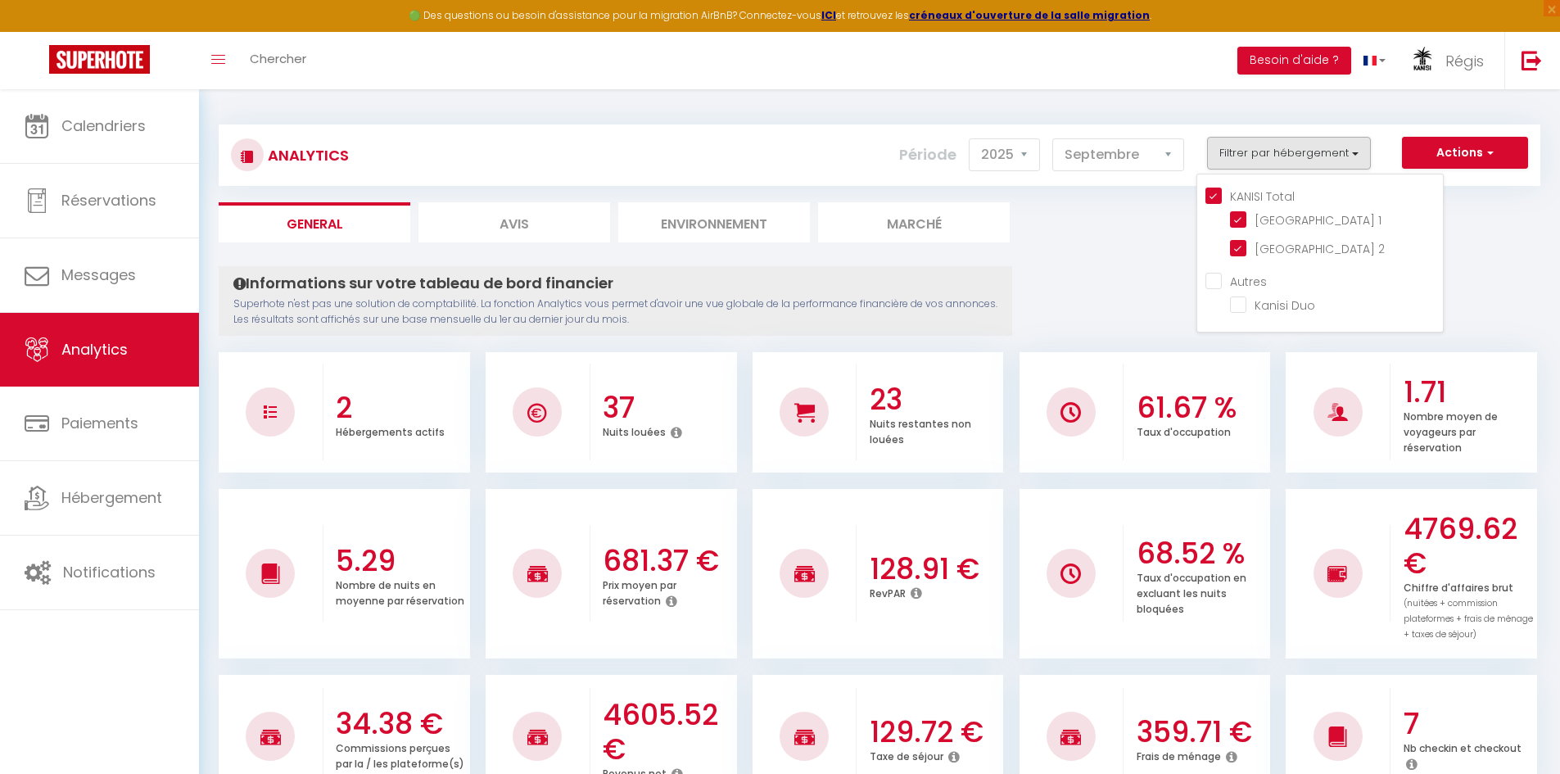
click at [1494, 219] on ul "General Avis Environnement Marché" at bounding box center [880, 222] width 1322 height 40
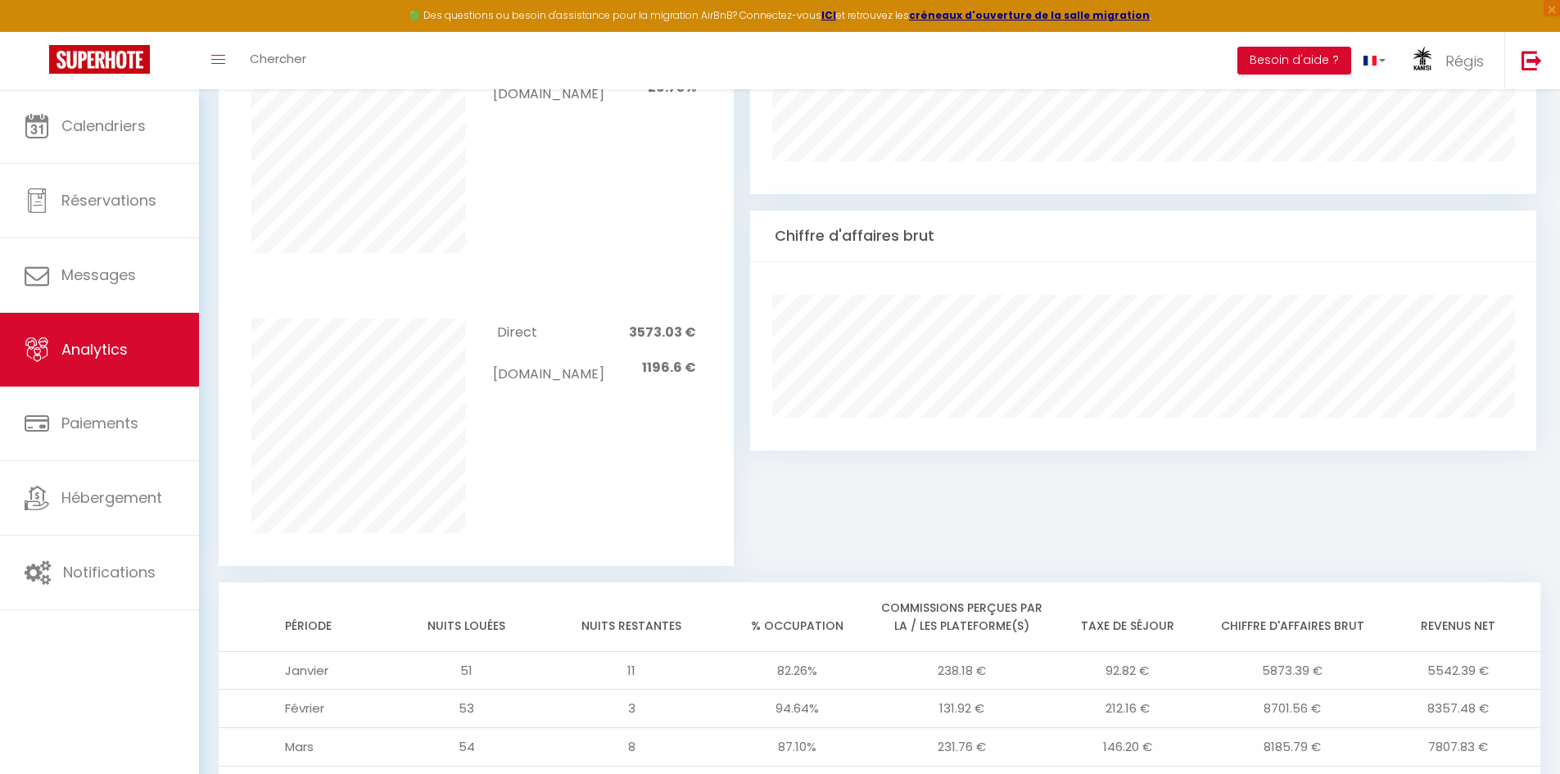
scroll to position [715, 0]
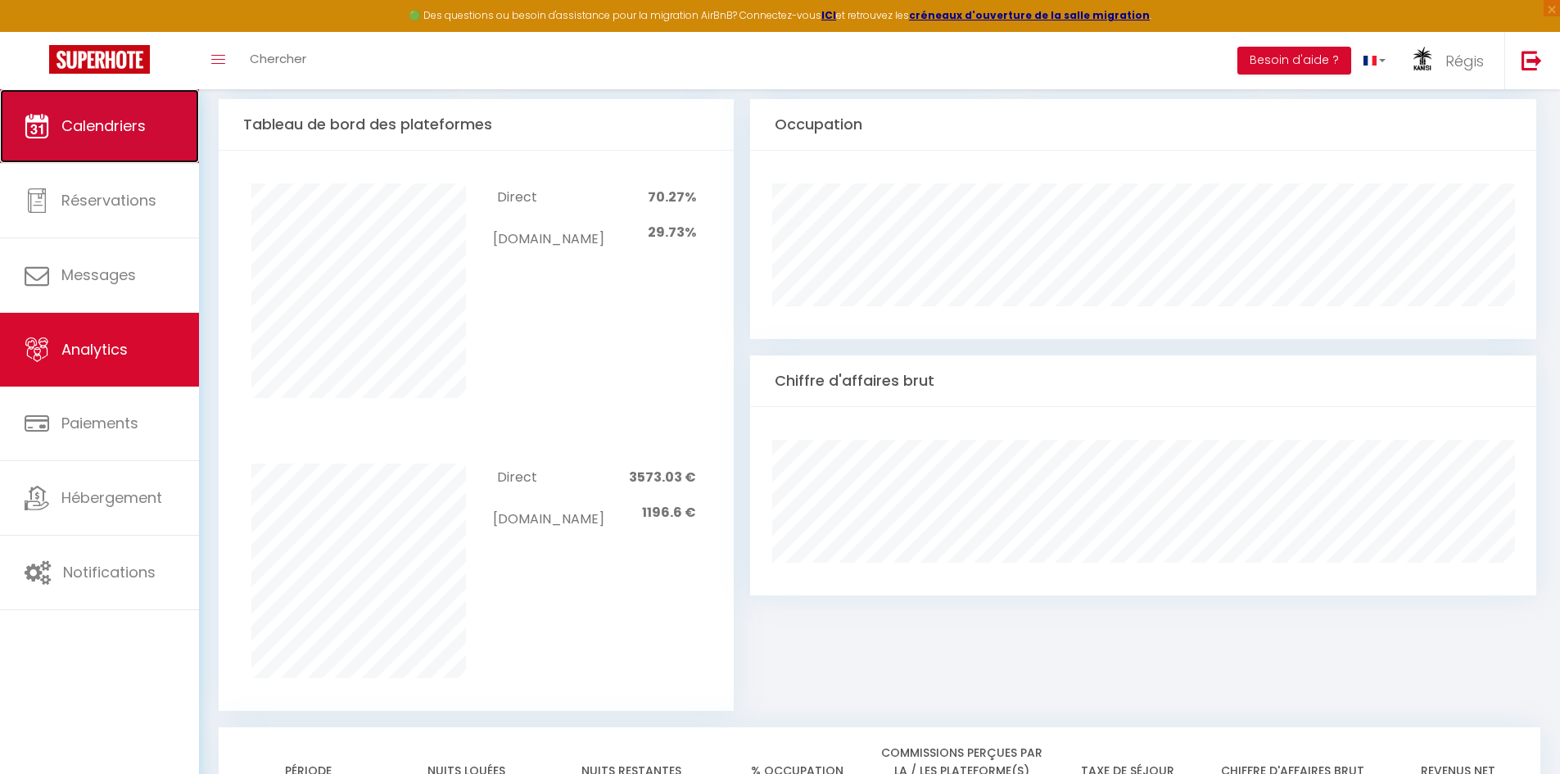
click at [82, 118] on span "Calendriers" at bounding box center [103, 125] width 84 height 20
